Goal: Task Accomplishment & Management: Complete application form

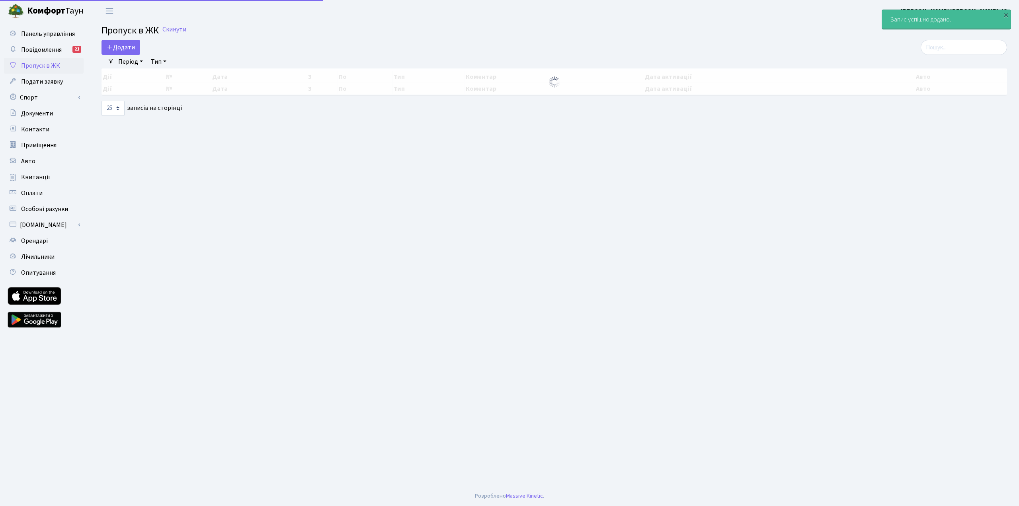
select select "25"
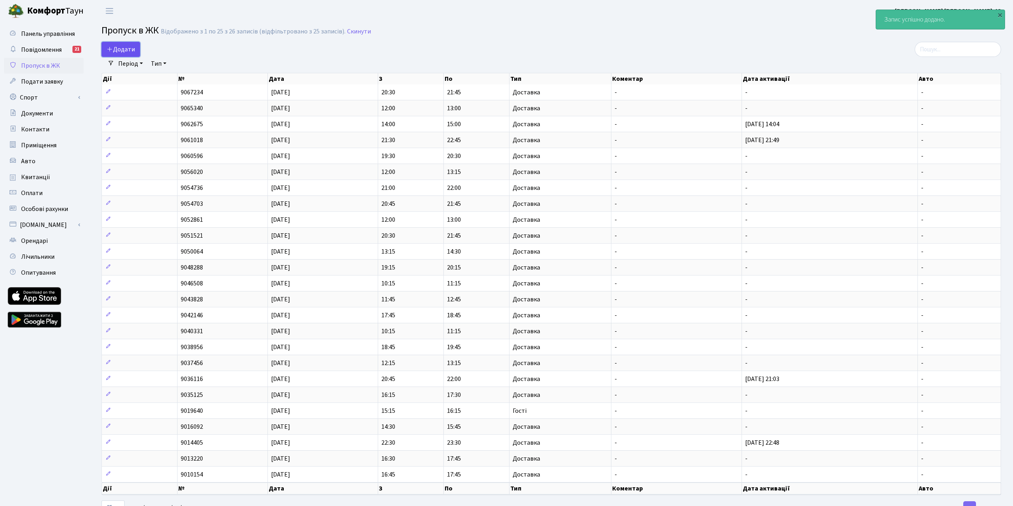
click at [129, 49] on span "Додати" at bounding box center [121, 49] width 28 height 9
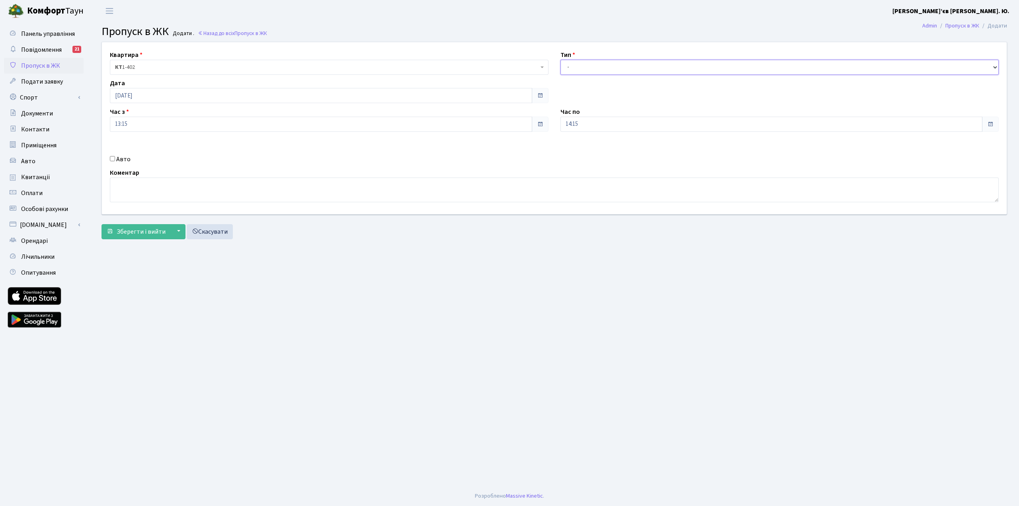
click at [573, 66] on select "- Доставка Таксі Гості Сервіс" at bounding box center [780, 67] width 439 height 15
select select "1"
click at [561, 60] on select "- Доставка Таксі Гості Сервіс" at bounding box center [780, 67] width 439 height 15
click at [142, 234] on span "Зберегти і вийти" at bounding box center [141, 231] width 49 height 9
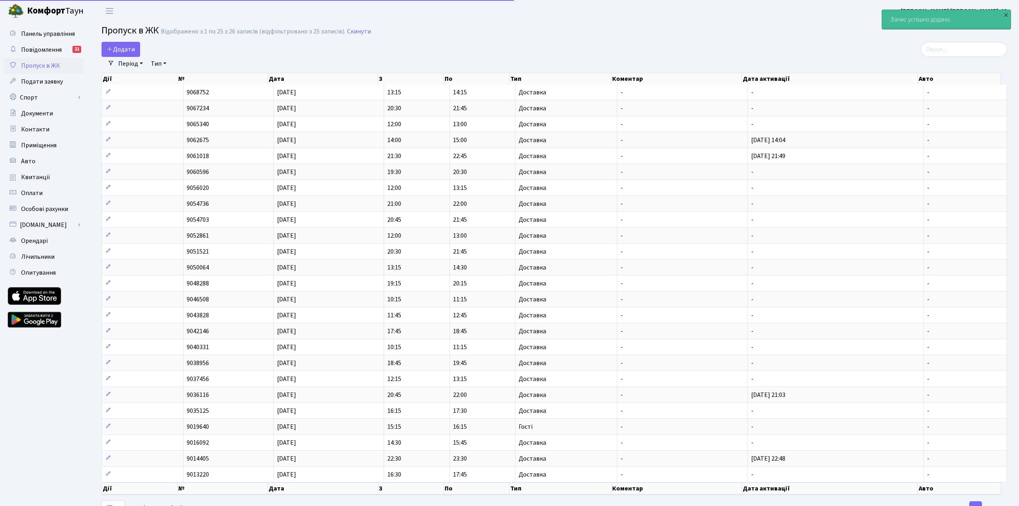
select select "25"
